Goal: Task Accomplishment & Management: Use online tool/utility

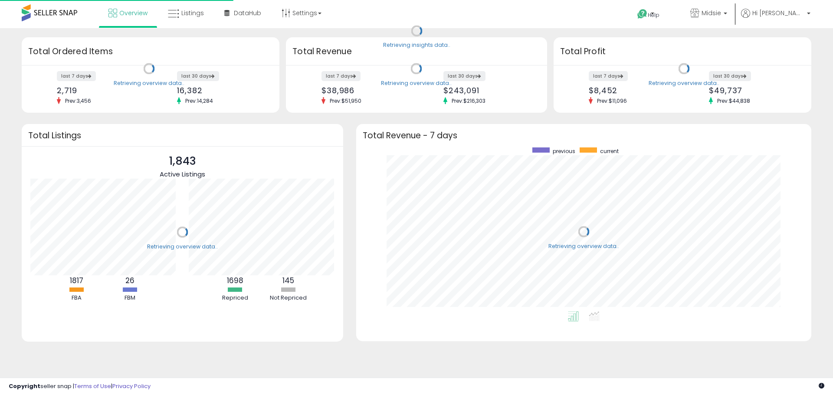
scroll to position [164, 438]
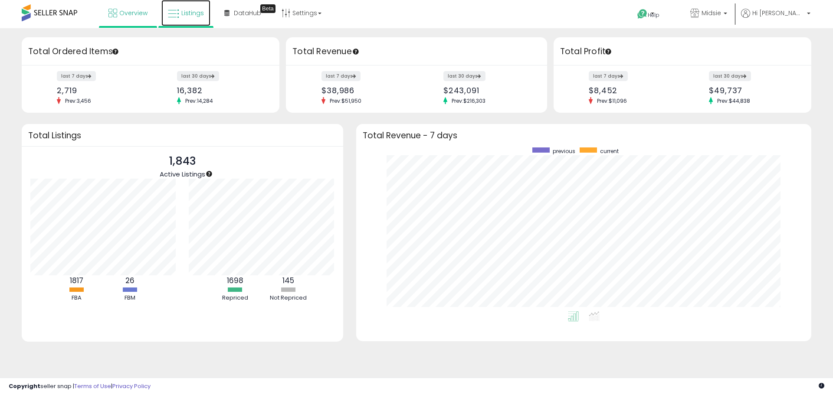
click at [179, 6] on link "Listings" at bounding box center [185, 13] width 49 height 26
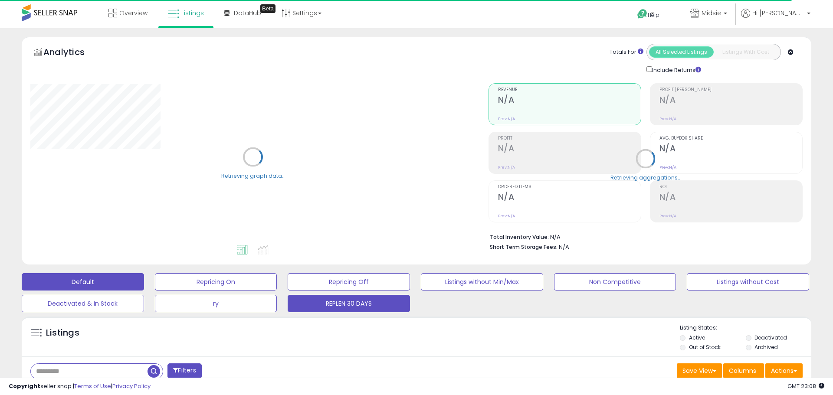
click at [365, 307] on button "REPLEN 30 DAYS" at bounding box center [349, 303] width 122 height 17
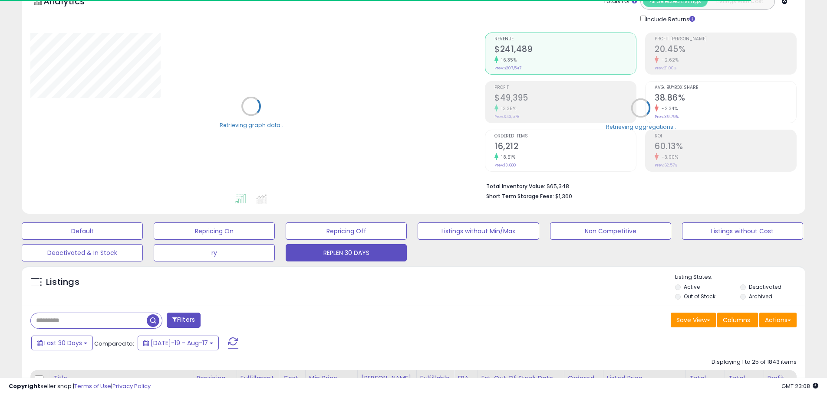
scroll to position [130, 0]
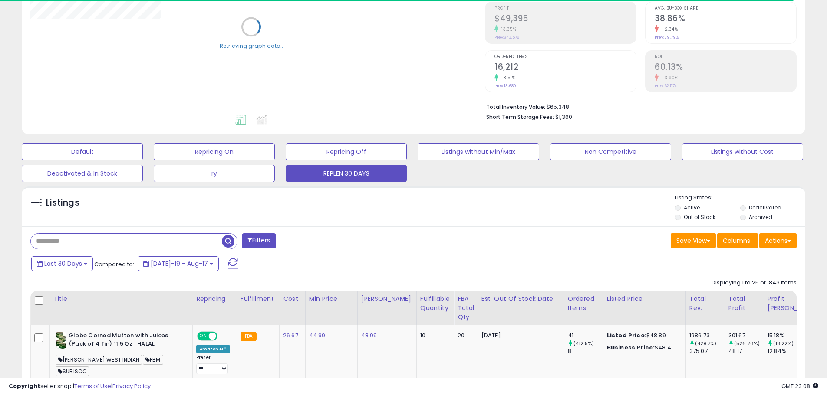
click at [97, 246] on input "text" at bounding box center [126, 241] width 191 height 15
type input "*****"
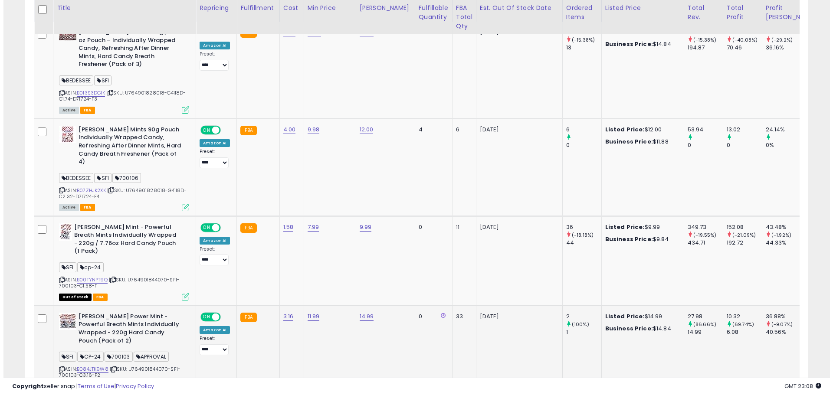
scroll to position [178, 454]
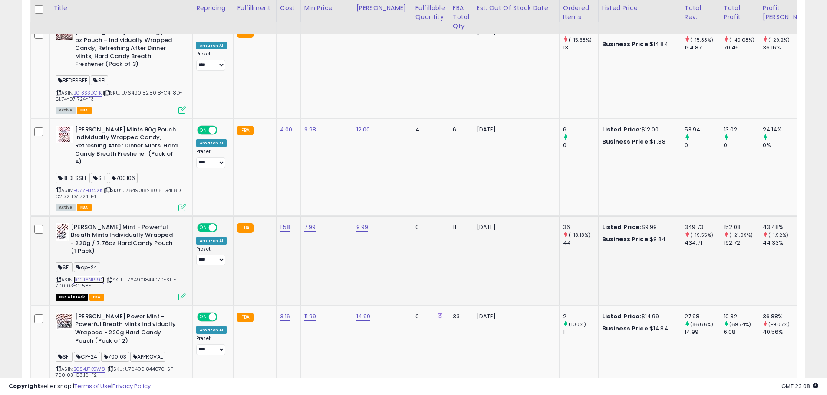
click at [95, 276] on link "B00TYNPT9Q" at bounding box center [88, 279] width 31 height 7
click at [179, 293] on icon at bounding box center [181, 296] width 7 height 7
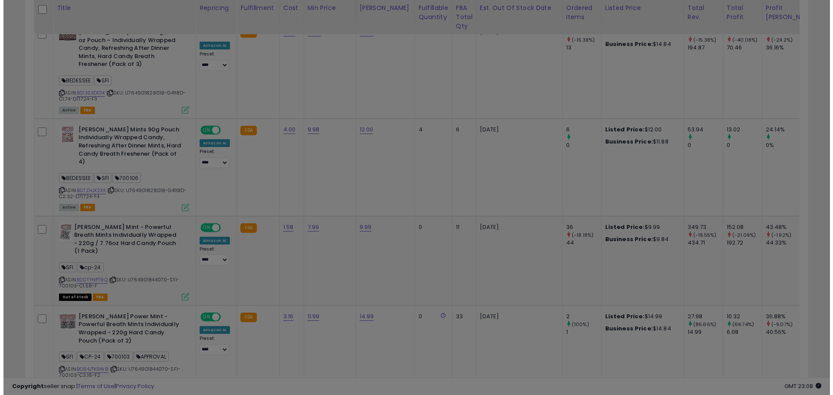
scroll to position [178, 458]
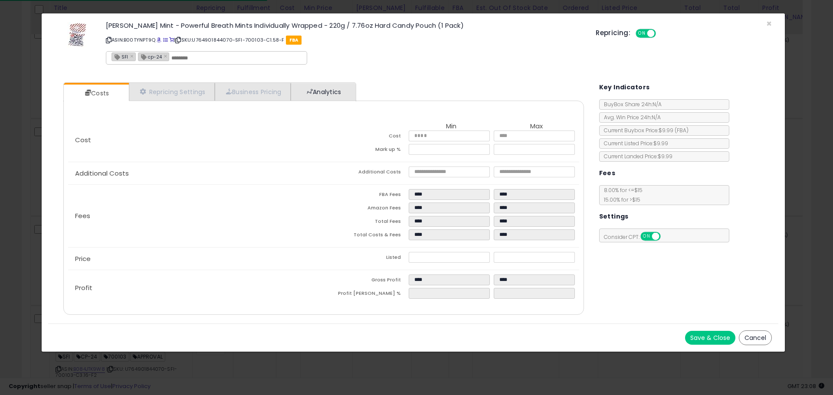
drag, startPoint x: 371, startPoint y: 95, endPoint x: 324, endPoint y: 90, distance: 46.7
click at [365, 95] on div "Costs Repricing Settings Business Pricing Analytics" at bounding box center [323, 198] width 520 height 233
click at [324, 90] on link "Analytics" at bounding box center [323, 92] width 64 height 18
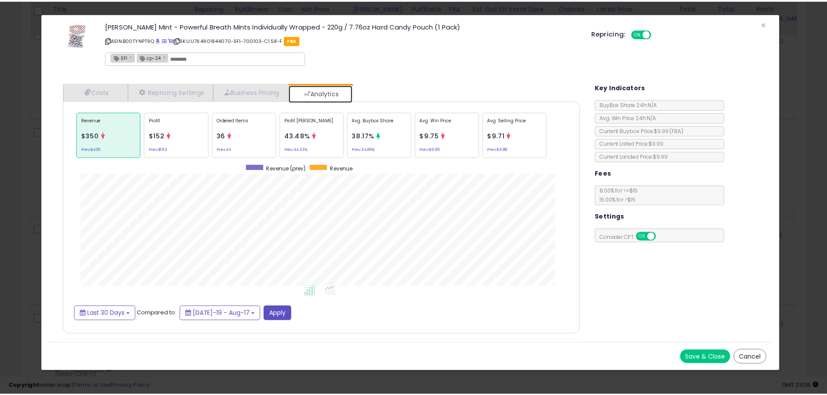
scroll to position [267, 538]
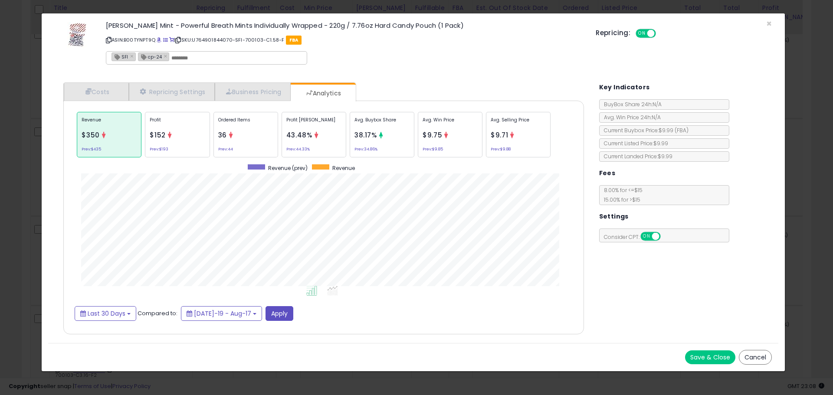
click at [749, 346] on div "Save & Close Cancel" at bounding box center [413, 357] width 730 height 28
click at [754, 355] on button "Cancel" at bounding box center [755, 357] width 33 height 15
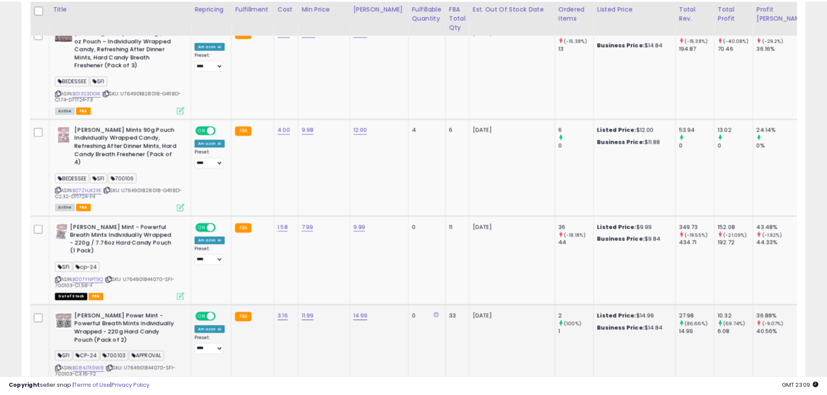
scroll to position [433705, 433428]
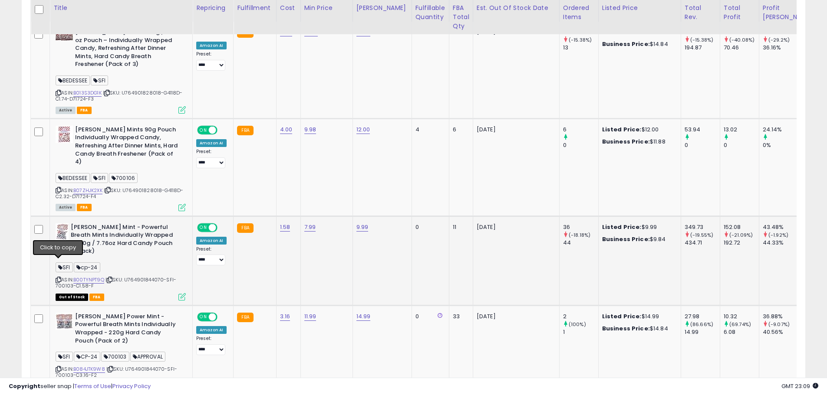
click at [59, 278] on icon at bounding box center [59, 280] width 6 height 5
